Goal: Navigation & Orientation: Go to known website

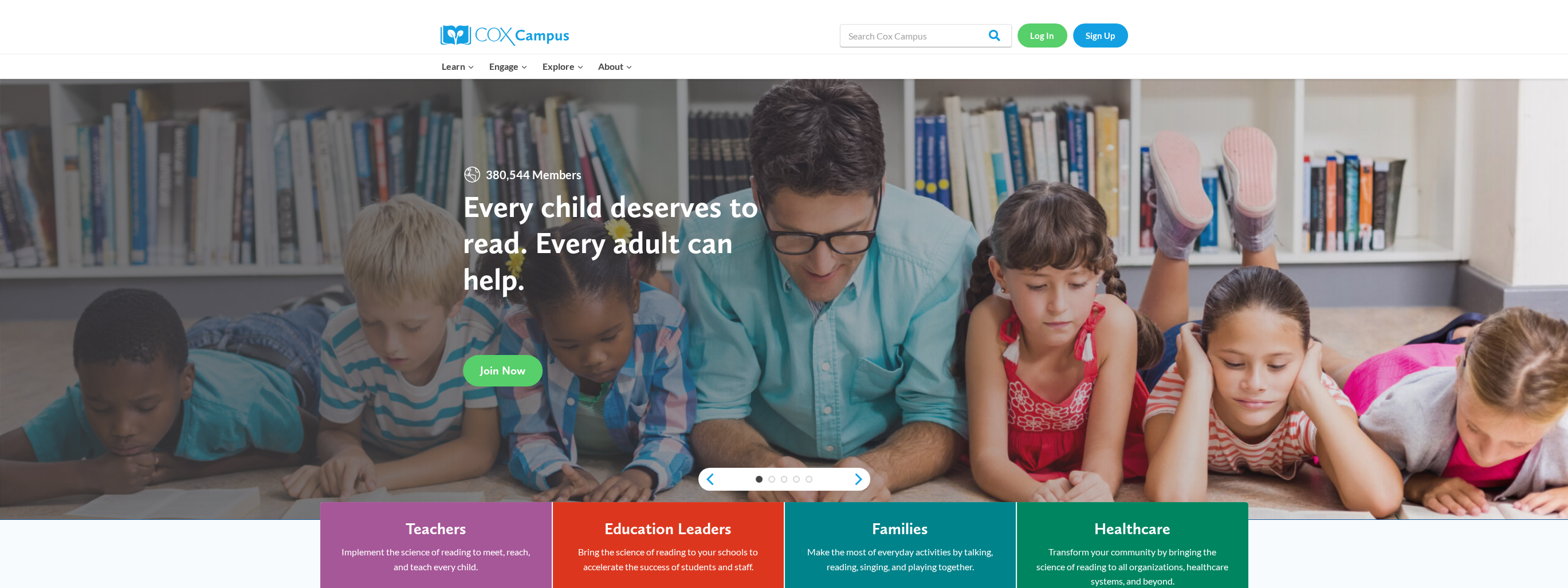
click at [1045, 32] on link "Log In" at bounding box center [1042, 35] width 50 height 23
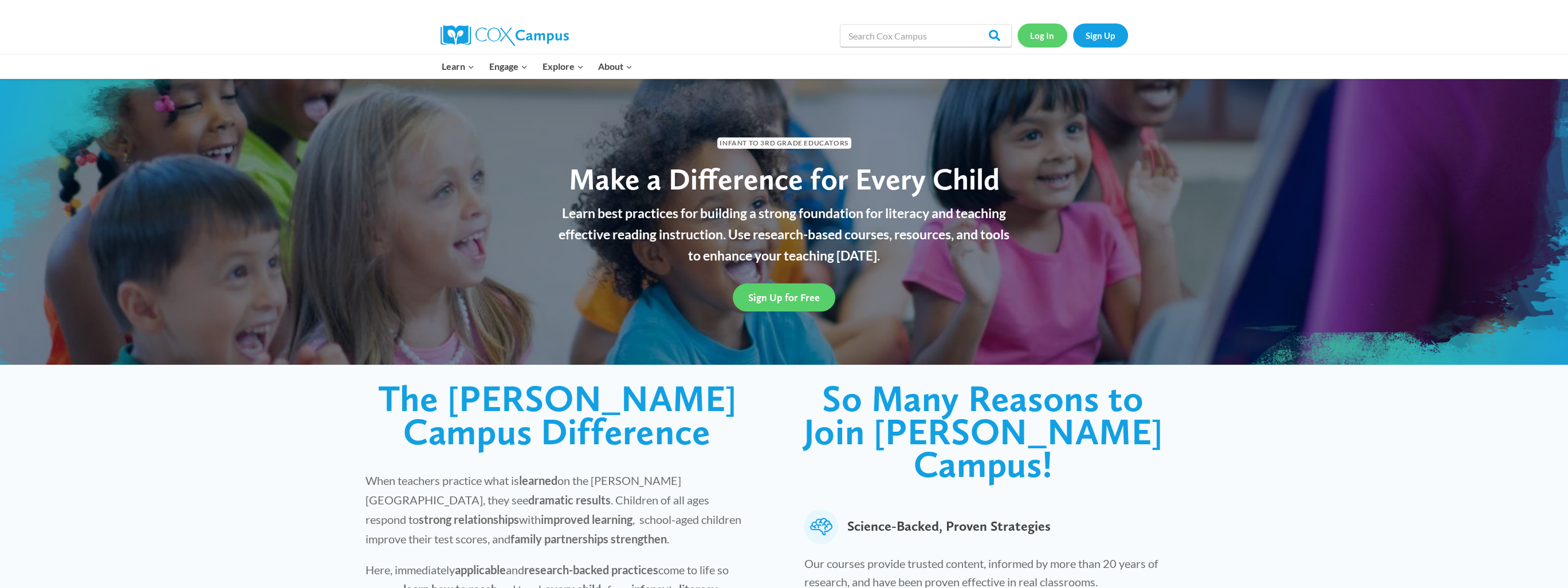
click at [1040, 38] on link "Log In" at bounding box center [1042, 35] width 50 height 23
